Goal: Transaction & Acquisition: Purchase product/service

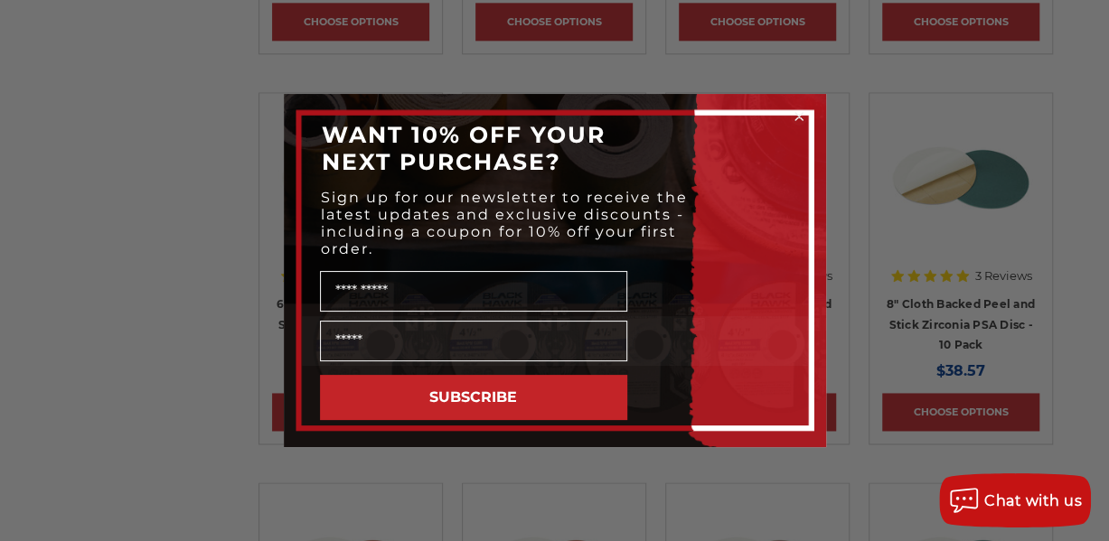
scroll to position [904, 0]
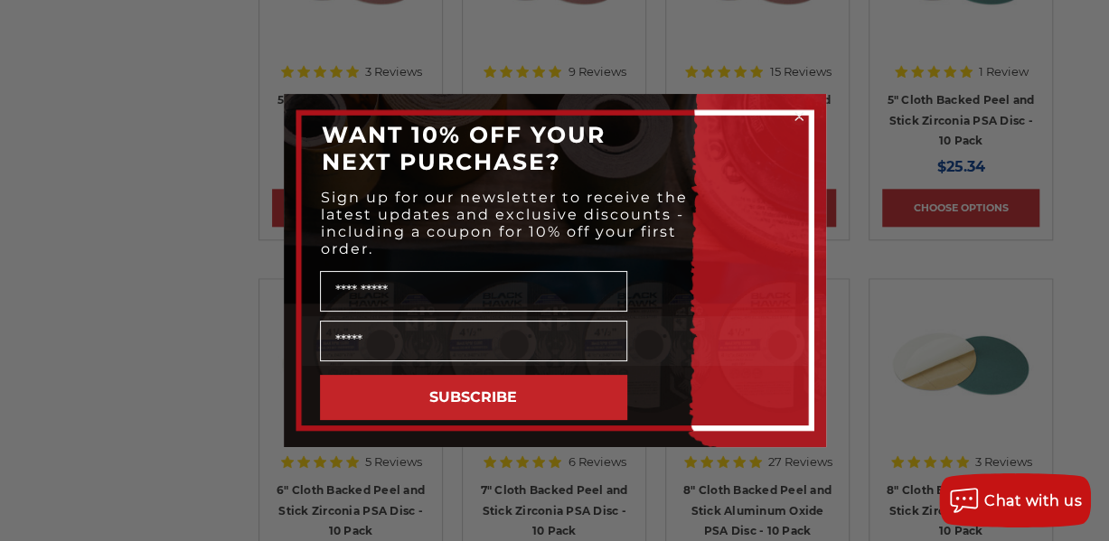
click at [797, 111] on circle "Close dialog" at bounding box center [798, 116] width 17 height 17
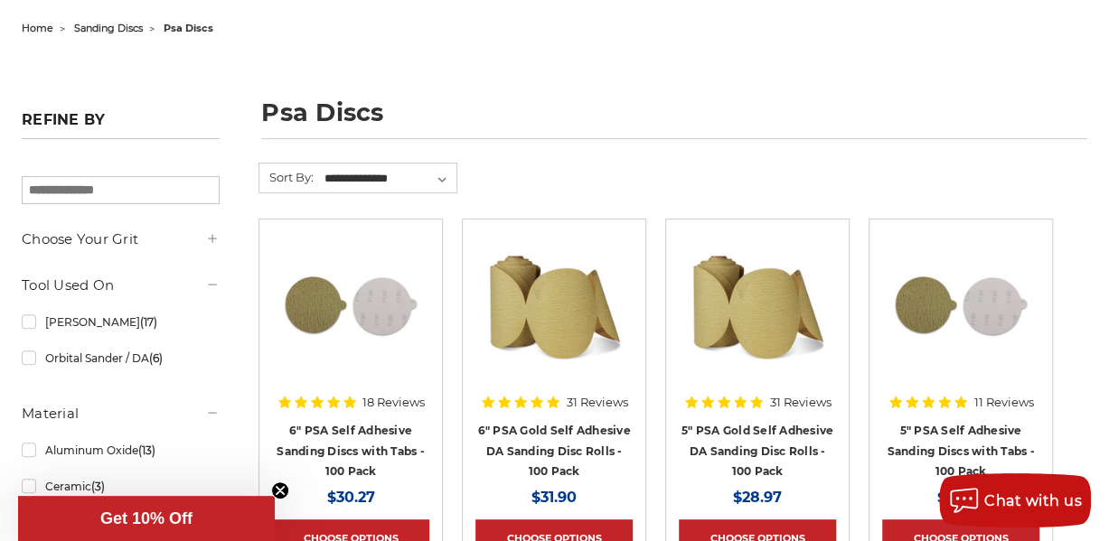
scroll to position [181, 0]
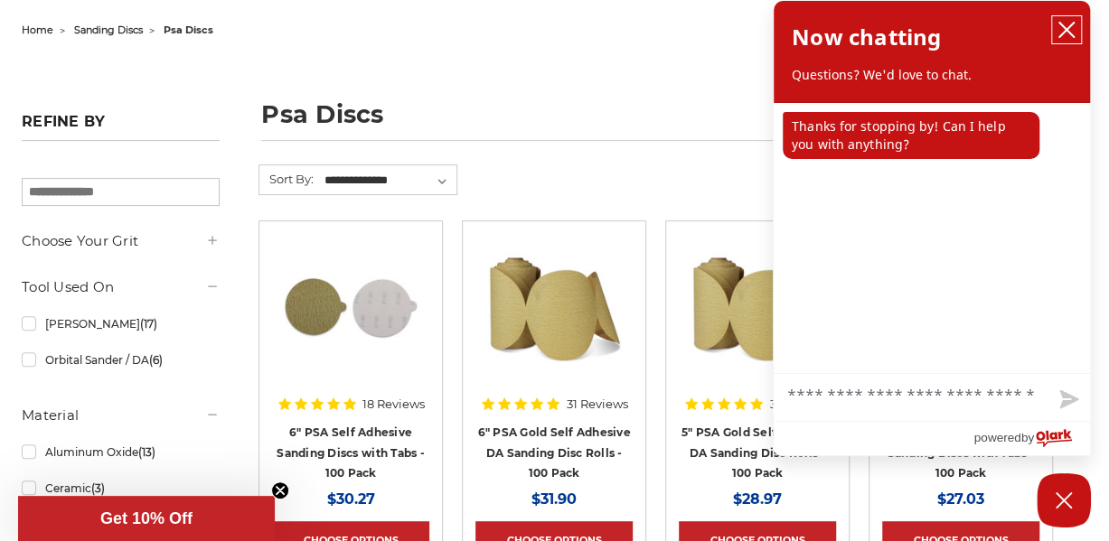
click at [1067, 29] on icon "close chatbox" at bounding box center [1066, 30] width 14 height 14
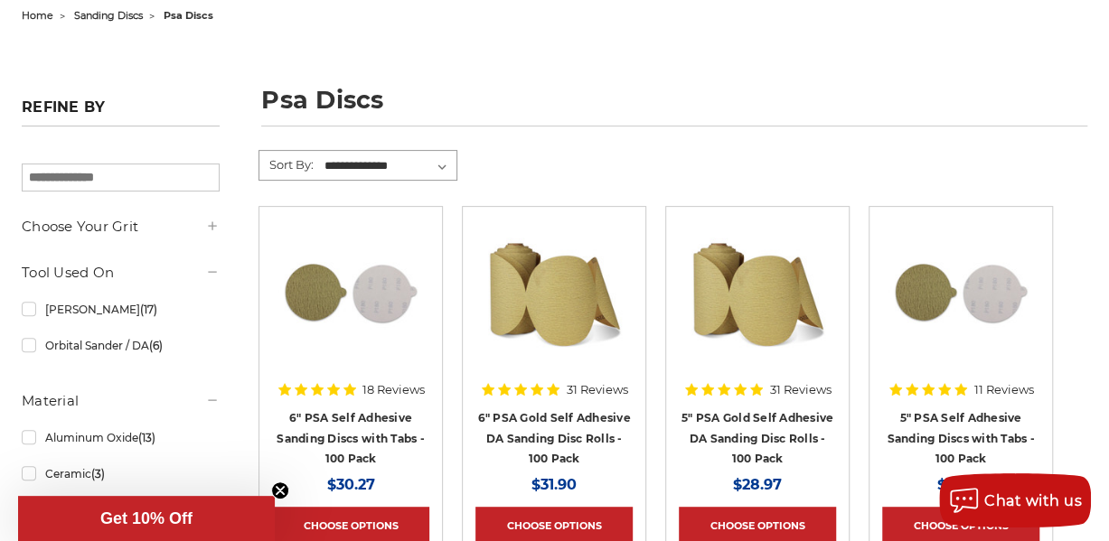
scroll to position [90, 0]
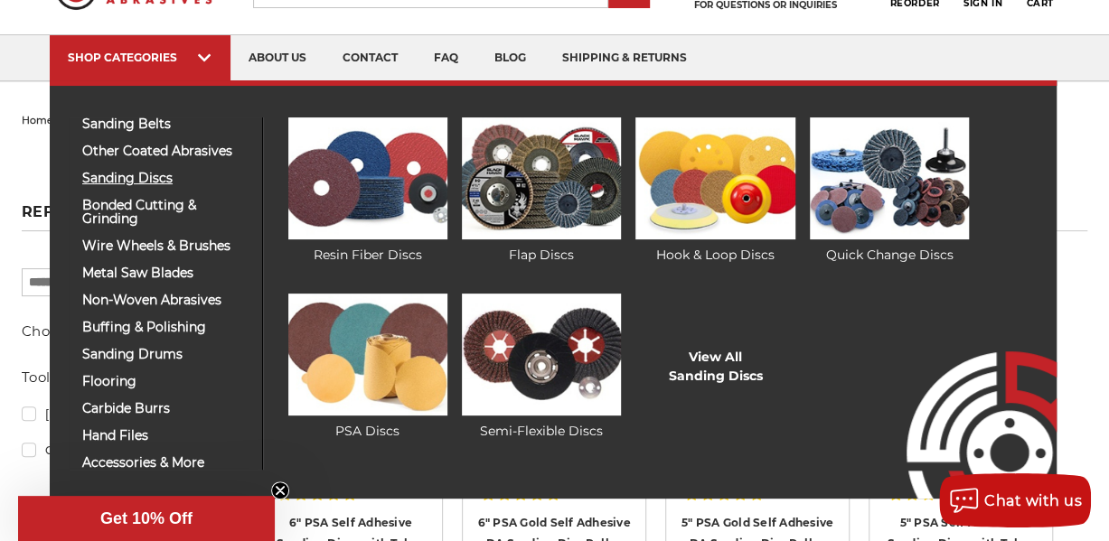
click at [145, 182] on span "sanding discs" at bounding box center [165, 179] width 166 height 14
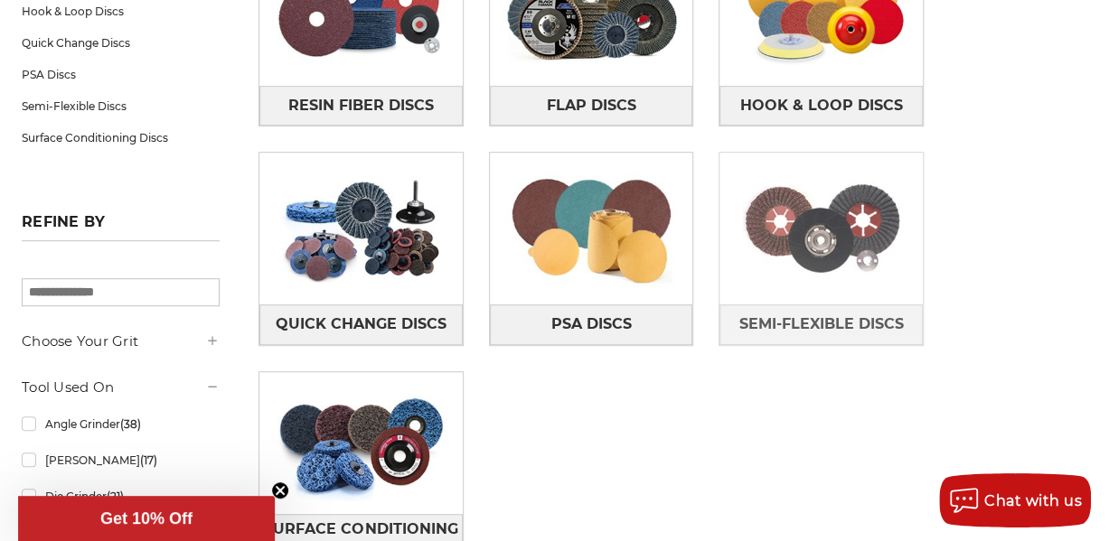
scroll to position [453, 0]
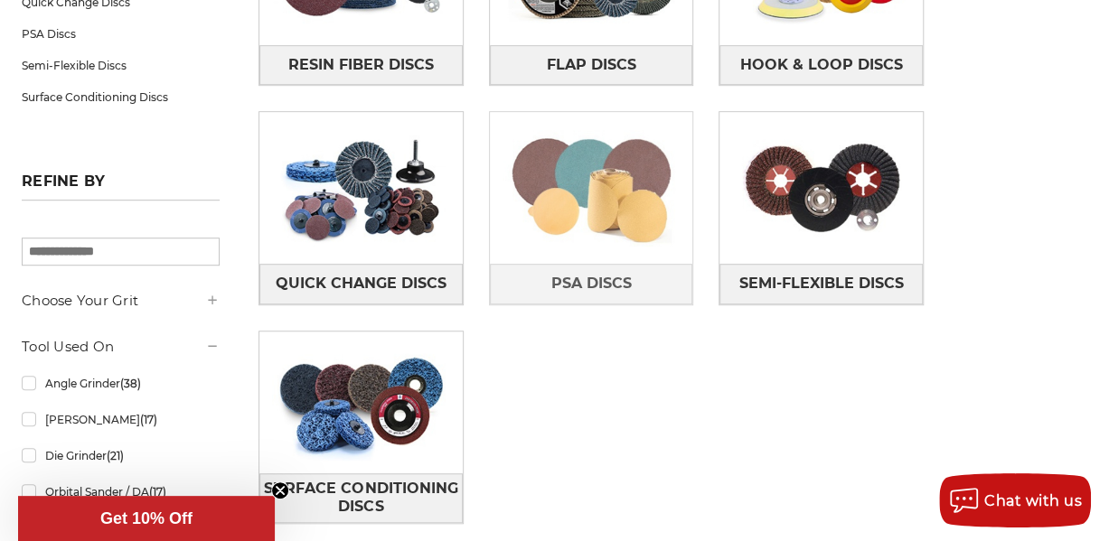
click at [597, 239] on img at bounding box center [591, 189] width 203 height 142
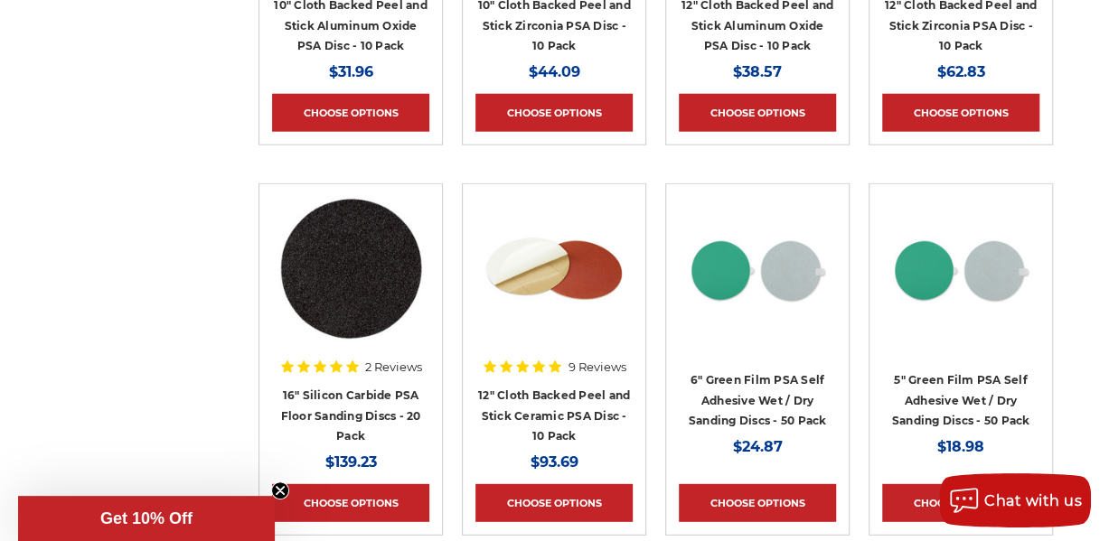
scroll to position [2169, 0]
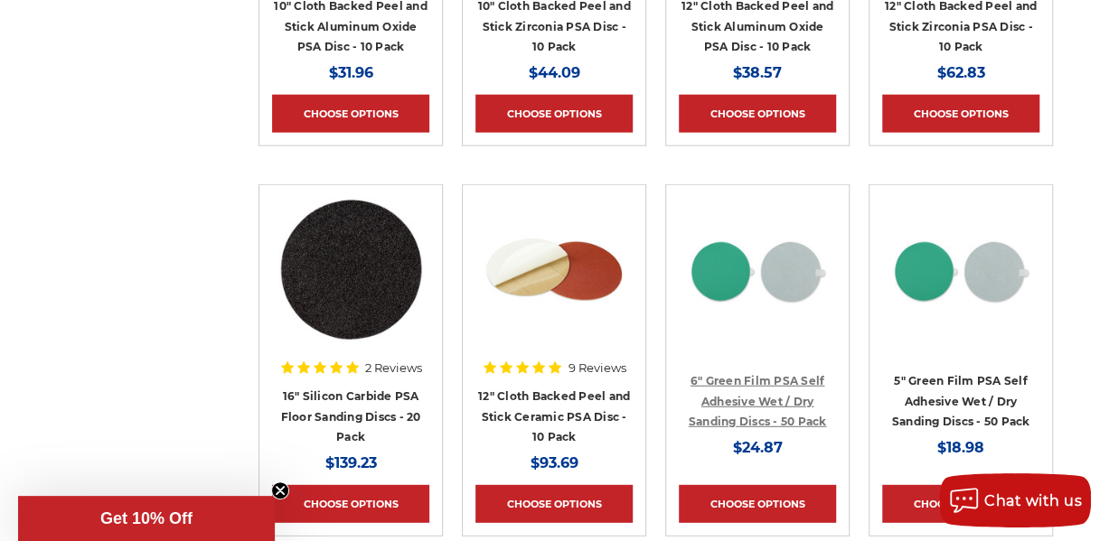
click at [742, 376] on link "6" Green Film PSA Self Adhesive Wet / Dry Sanding Discs - 50 Pack" at bounding box center [758, 401] width 138 height 54
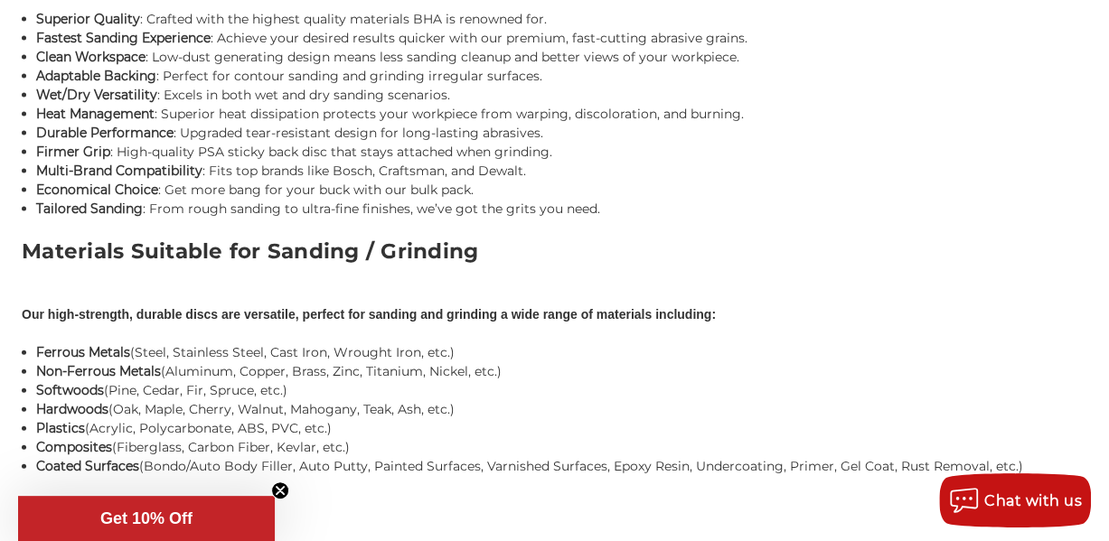
scroll to position [1808, 0]
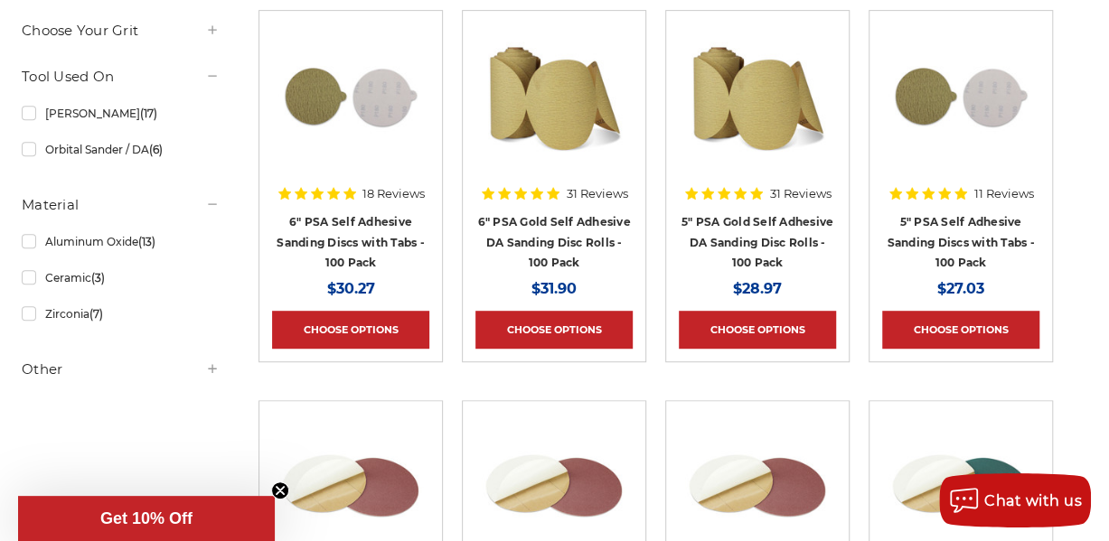
scroll to position [224, 0]
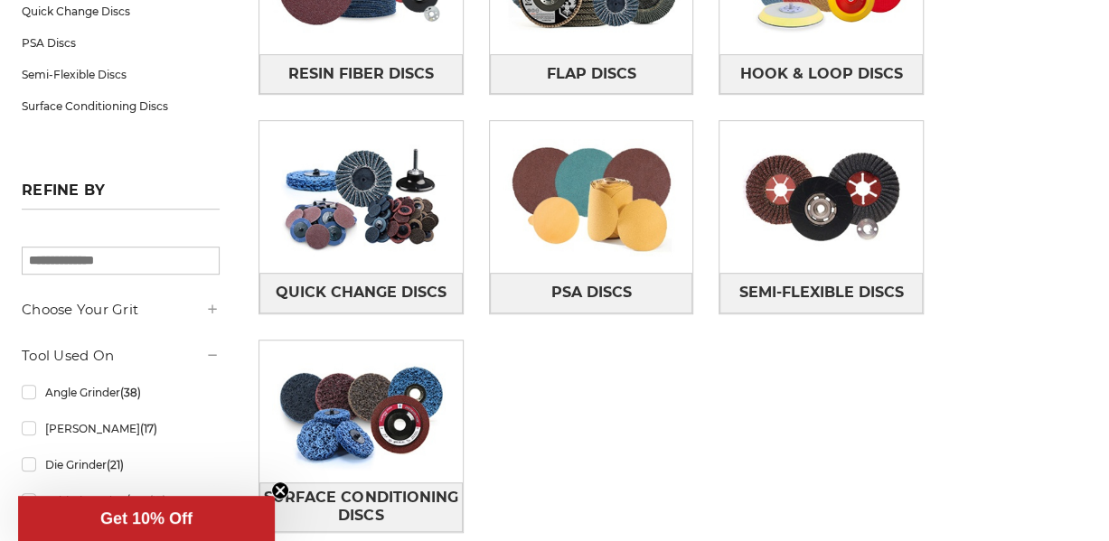
scroll to position [173, 0]
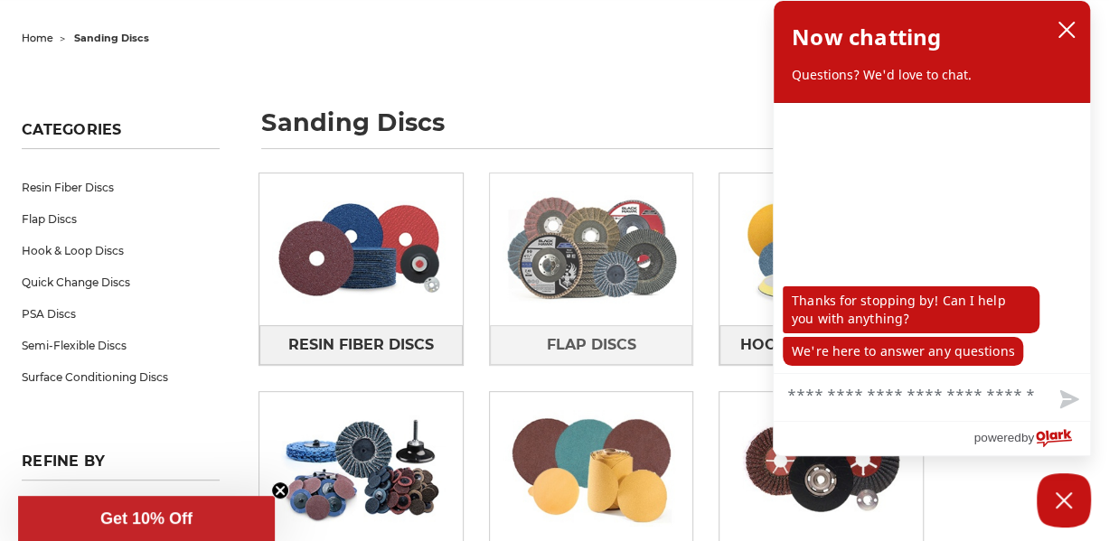
click at [608, 294] on img at bounding box center [591, 249] width 203 height 142
